Goal: Book appointment/travel/reservation

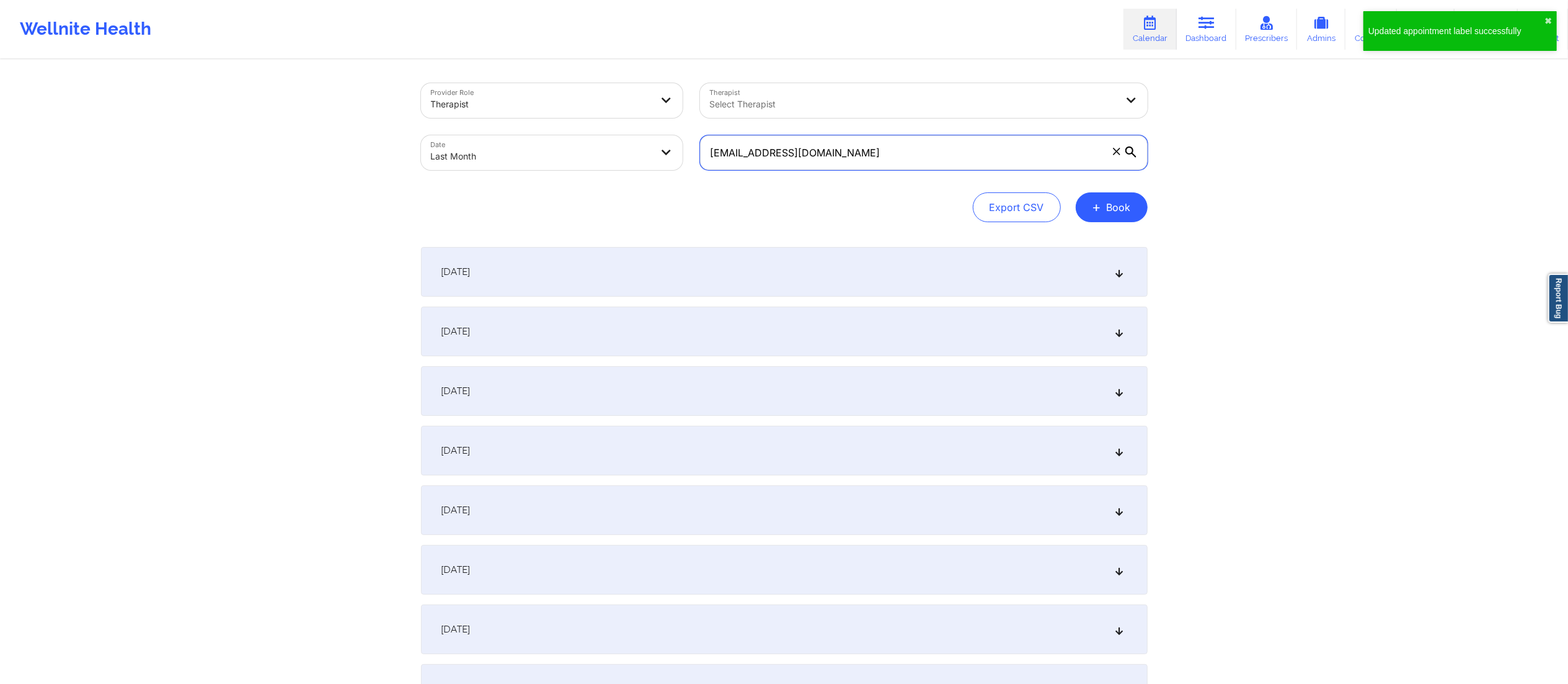
drag, startPoint x: 854, startPoint y: 153, endPoint x: 650, endPoint y: 159, distance: 204.1
click at [650, 159] on div "Provider Role Therapist Therapist Select Therapist Date Last Month [EMAIL_ADDRE…" at bounding box center [784, 127] width 744 height 104
paste input "marlw77"
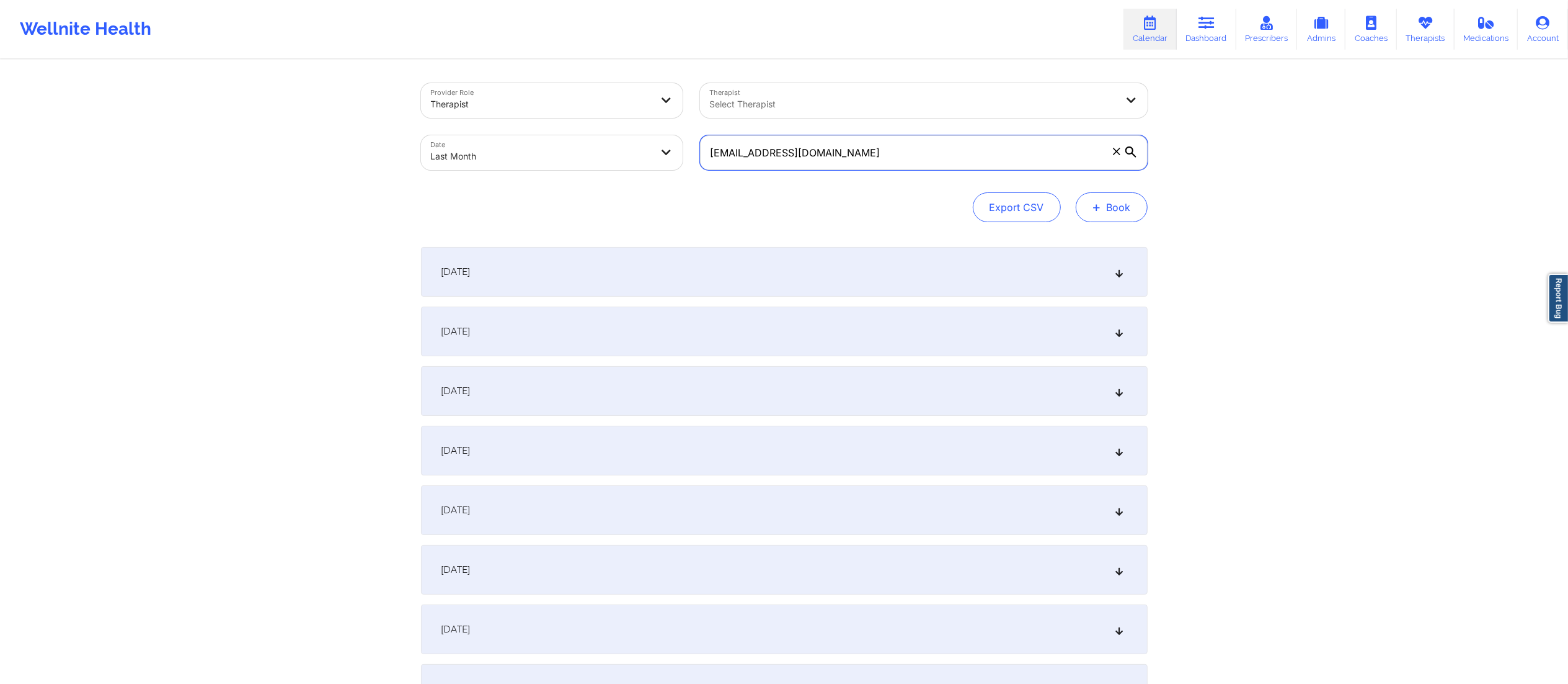
type input "[EMAIL_ADDRESS][DOMAIN_NAME]"
click at [1103, 208] on button "+ Book" at bounding box center [1112, 207] width 72 height 30
click at [852, 216] on div "Export CSV + Book" at bounding box center [784, 207] width 726 height 30
click at [505, 159] on body "Wellnite Health Calendar Dashboard Prescribers Admins Coaches Therapists Medica…" at bounding box center [784, 342] width 1568 height 684
select select "2025-8"
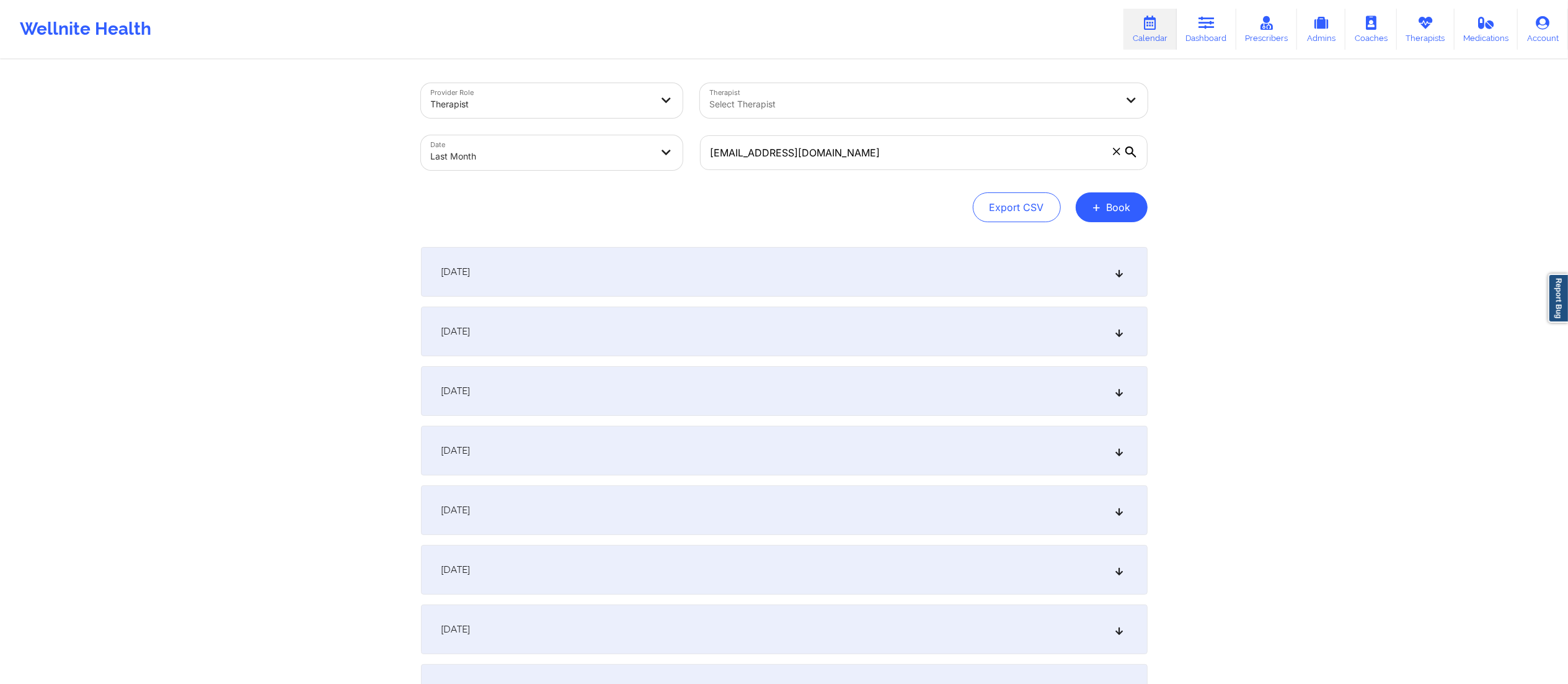
select select "2025-9"
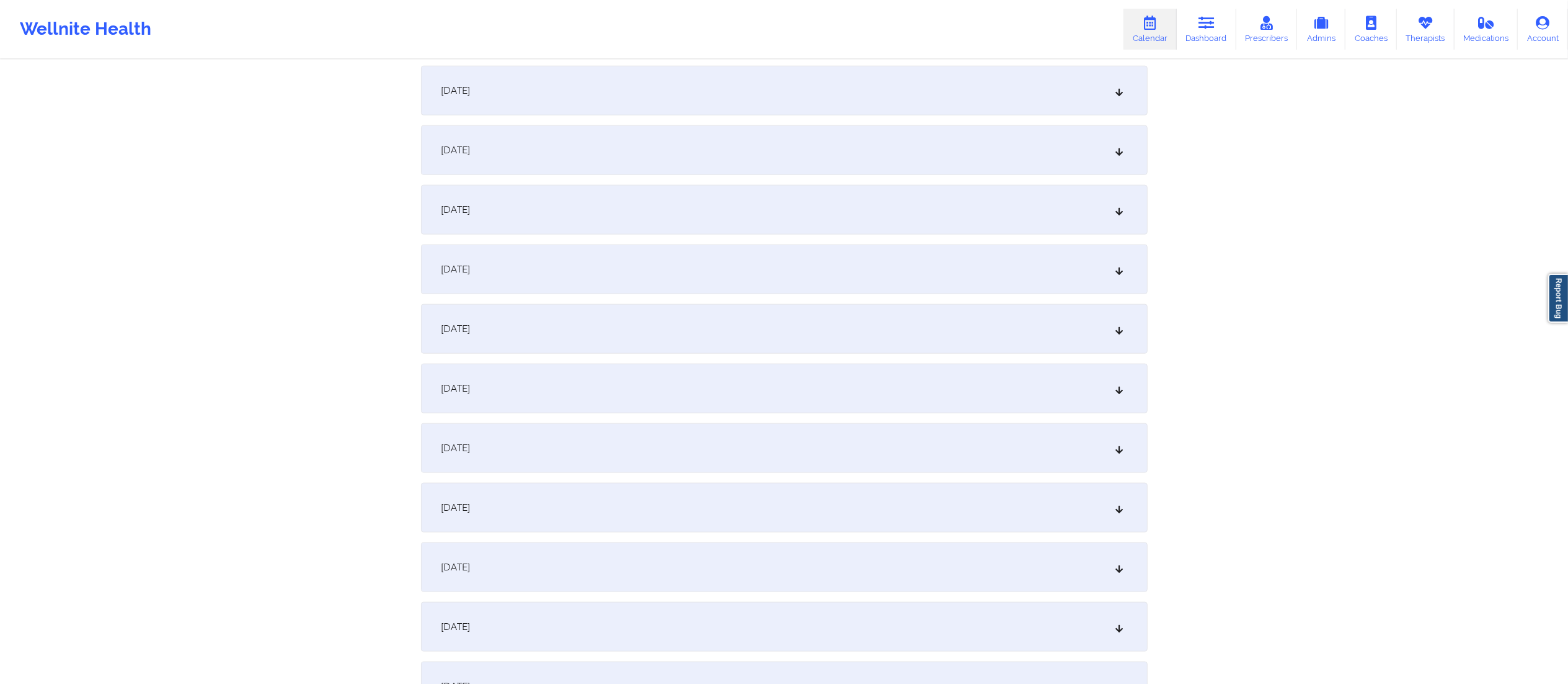
scroll to position [1440, 0]
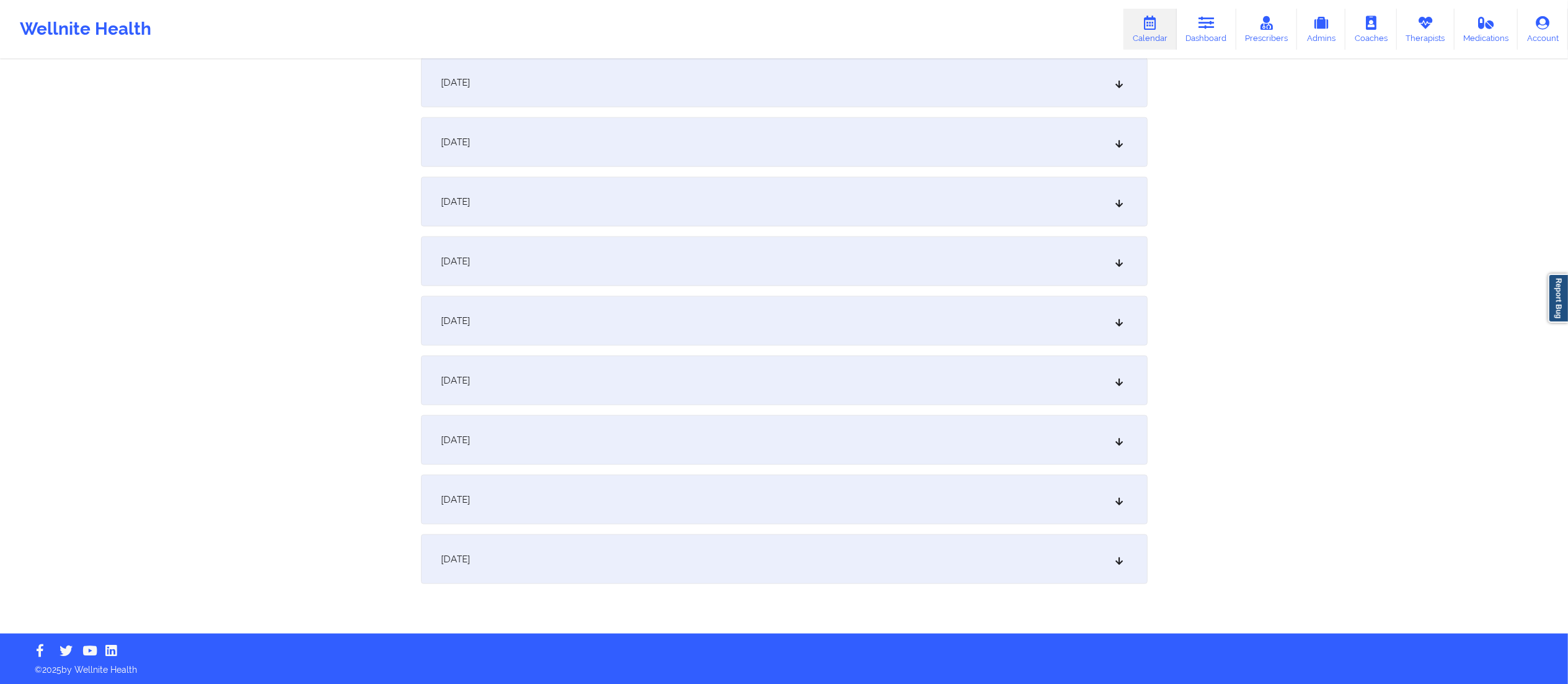
click at [651, 548] on div "[DATE]" at bounding box center [784, 559] width 726 height 49
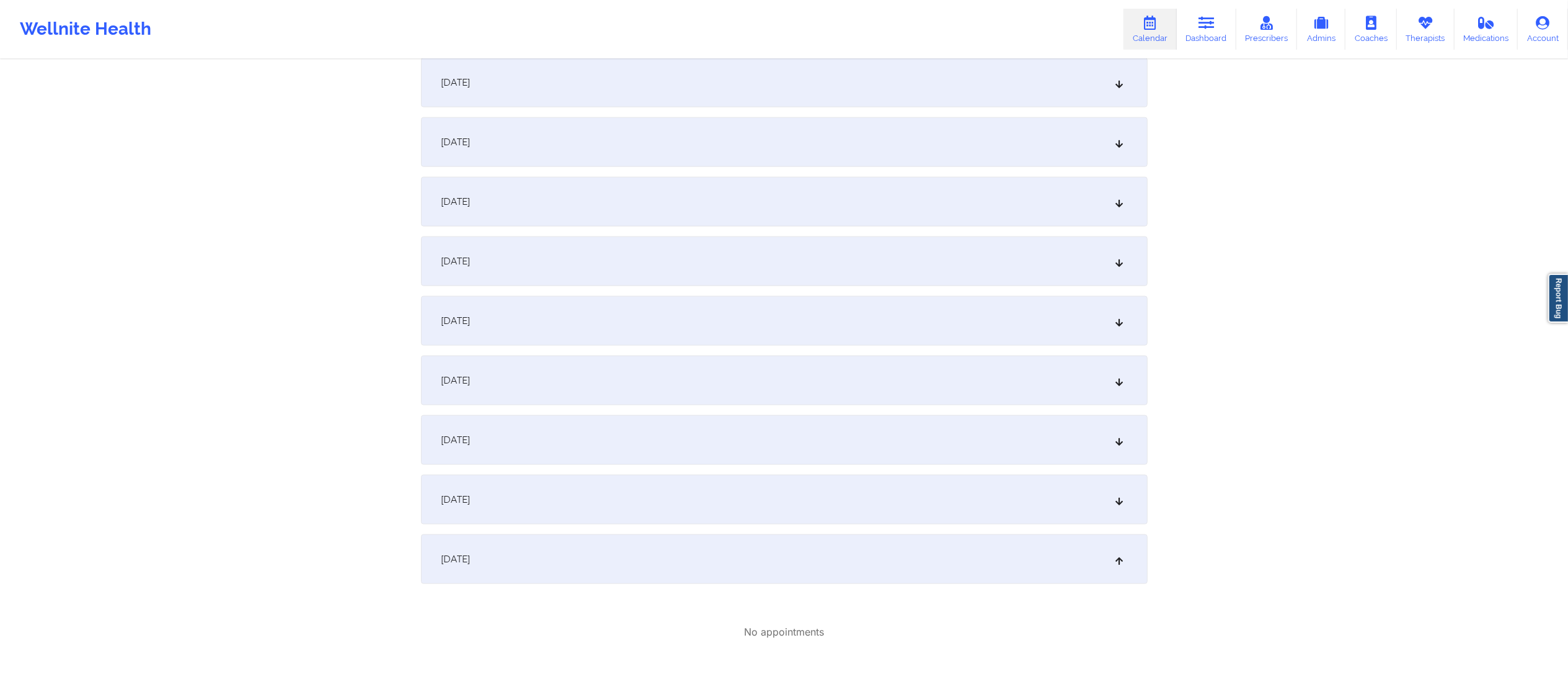
click at [646, 503] on div "[DATE]" at bounding box center [784, 499] width 726 height 49
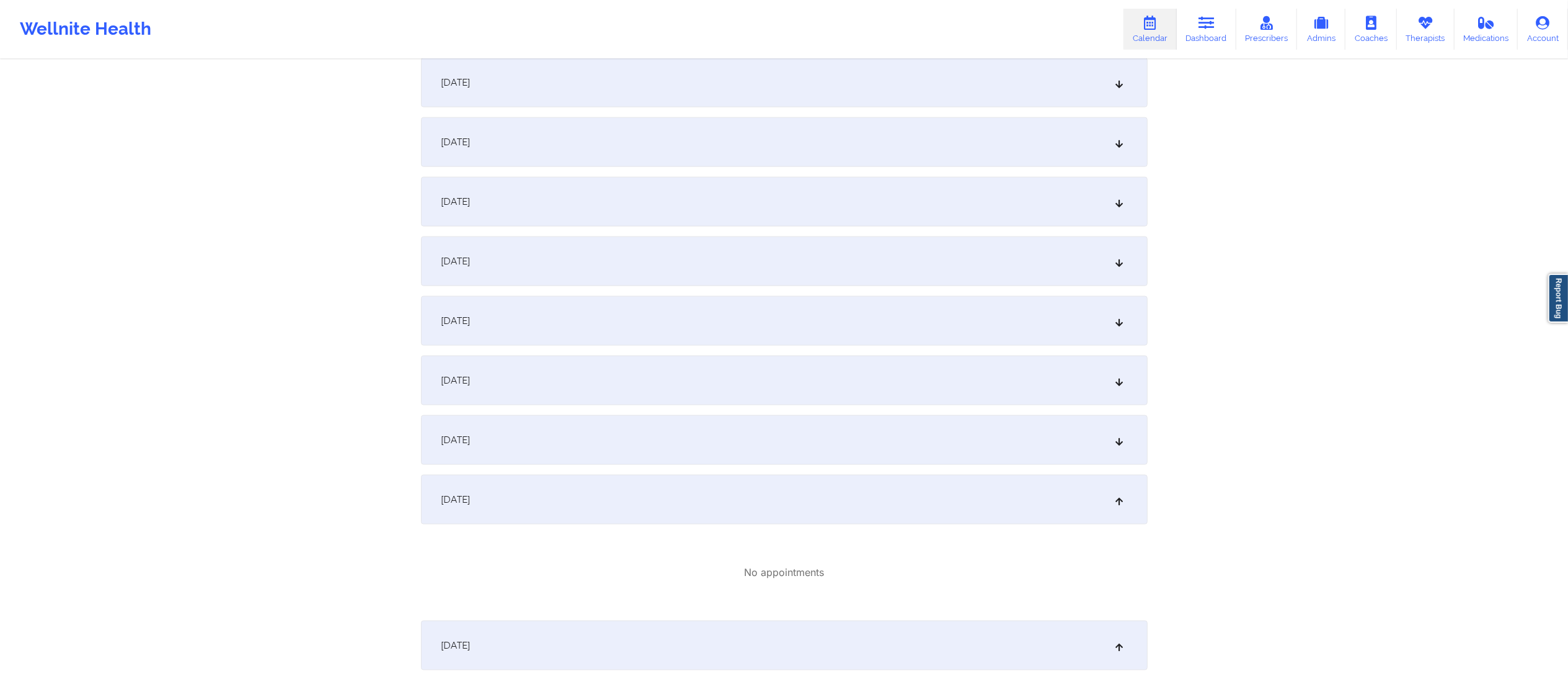
click at [644, 491] on div "[DATE]" at bounding box center [784, 499] width 726 height 49
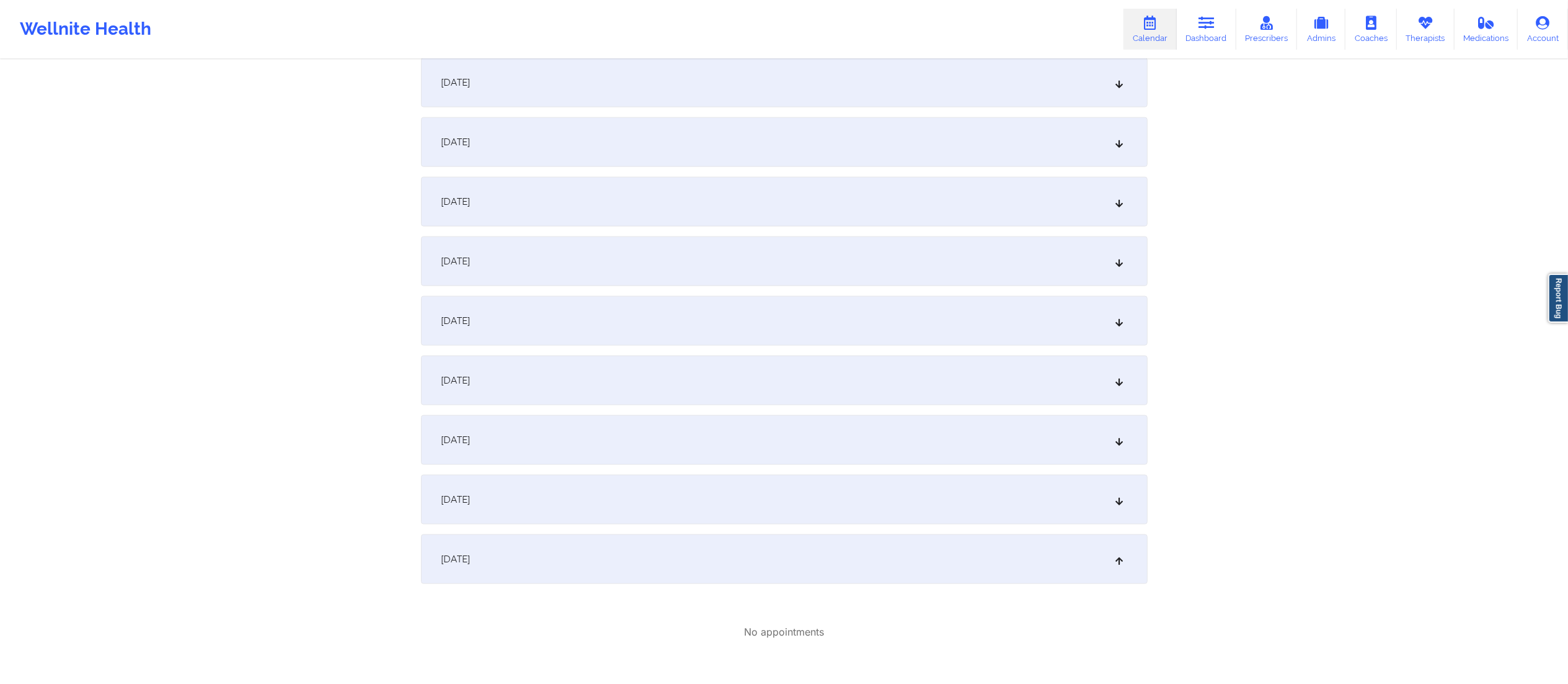
click at [676, 573] on div "[DATE]" at bounding box center [784, 559] width 726 height 49
